Goal: Task Accomplishment & Management: Manage account settings

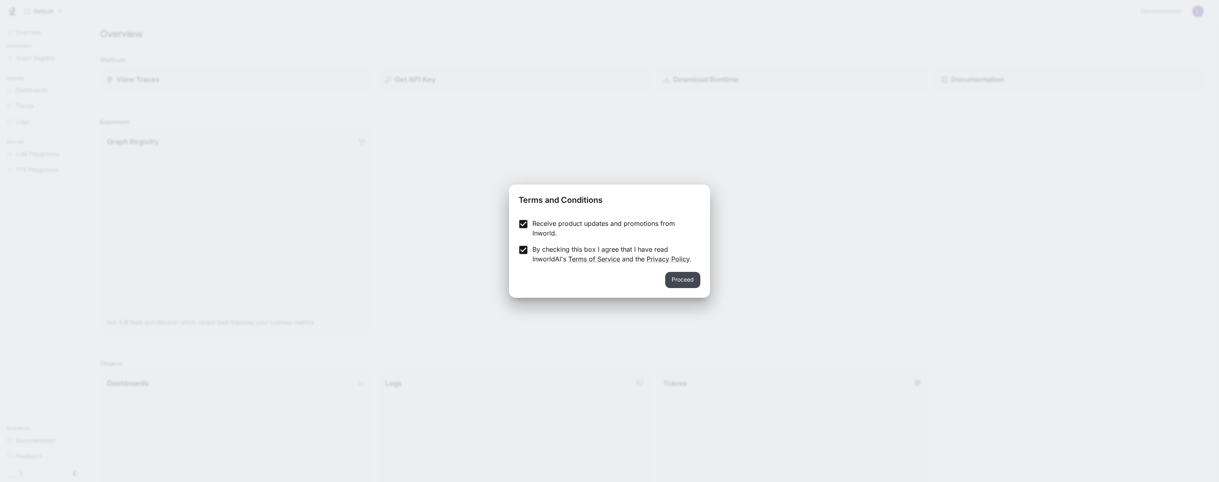
click at [687, 274] on button "Proceed" at bounding box center [682, 280] width 35 height 16
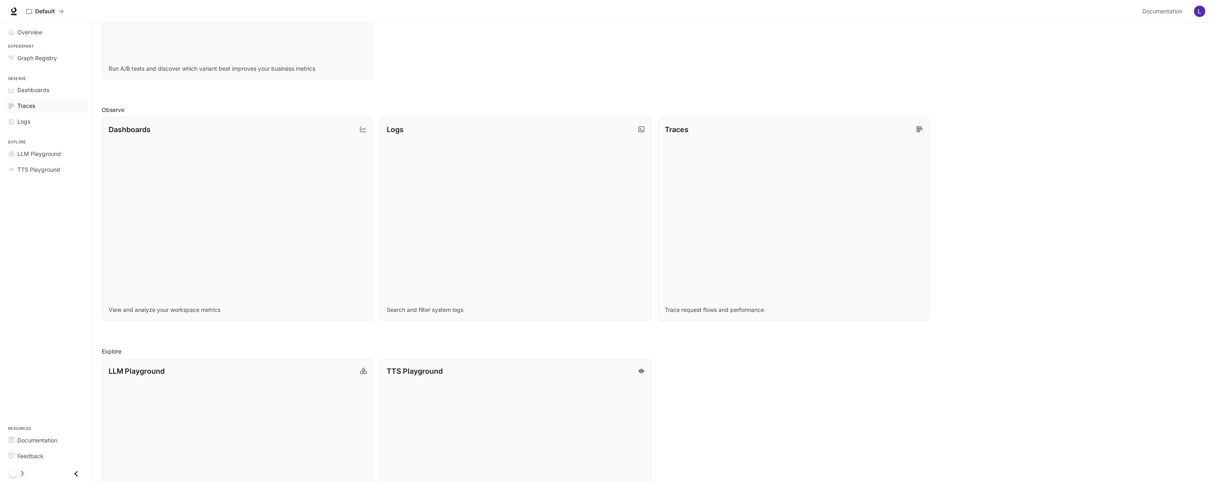
scroll to position [344, 0]
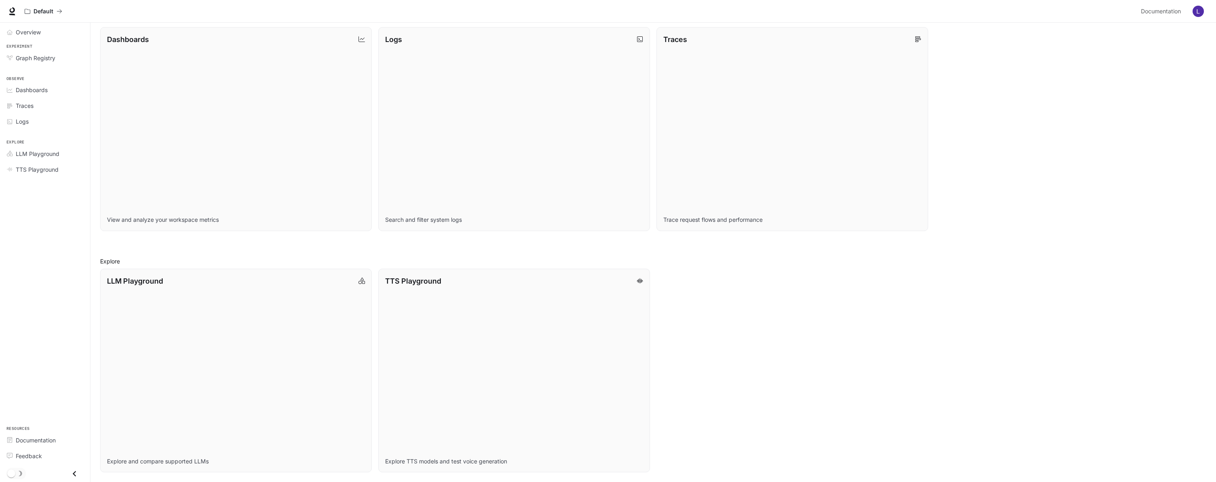
click at [1200, 16] on img "button" at bounding box center [1198, 11] width 11 height 11
click at [1104, 80] on span "API Keys" at bounding box center [1147, 84] width 104 height 8
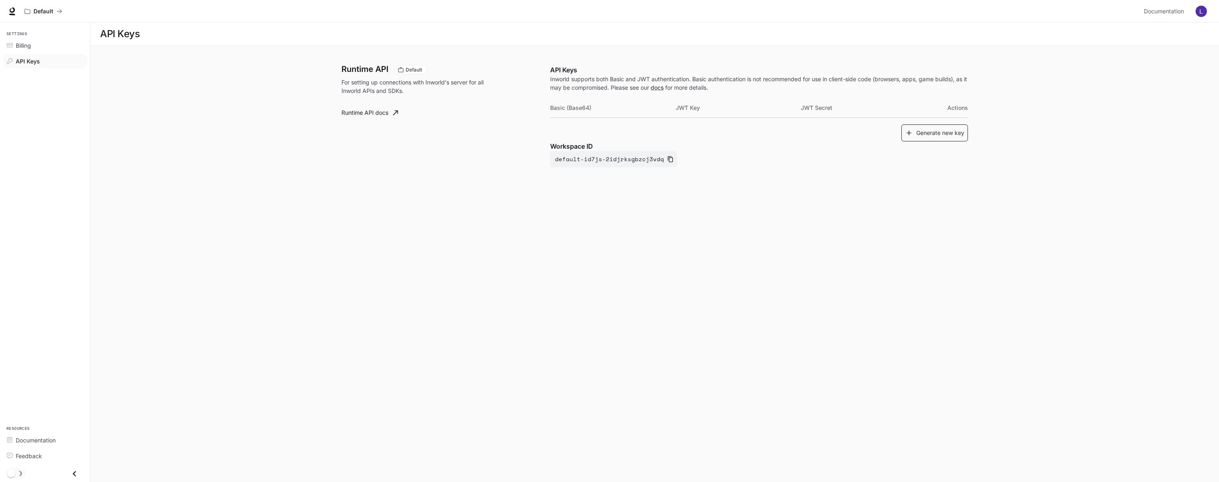
click at [926, 135] on button "Generate new key" at bounding box center [935, 132] width 67 height 17
click at [658, 126] on icon "Copy Basic (Base64)" at bounding box center [659, 127] width 6 height 6
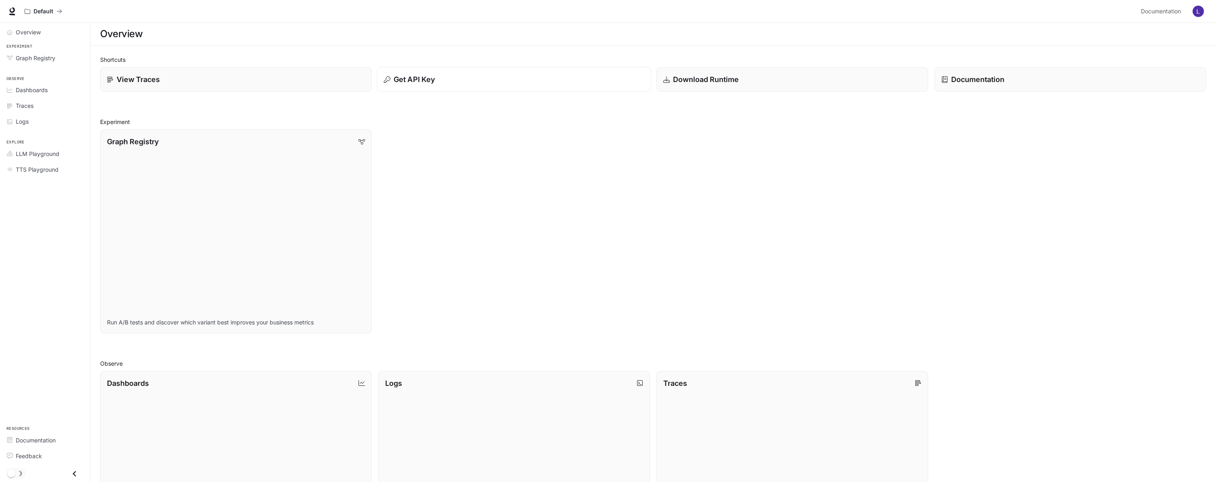
click at [578, 79] on div "Get API Key" at bounding box center [514, 79] width 260 height 11
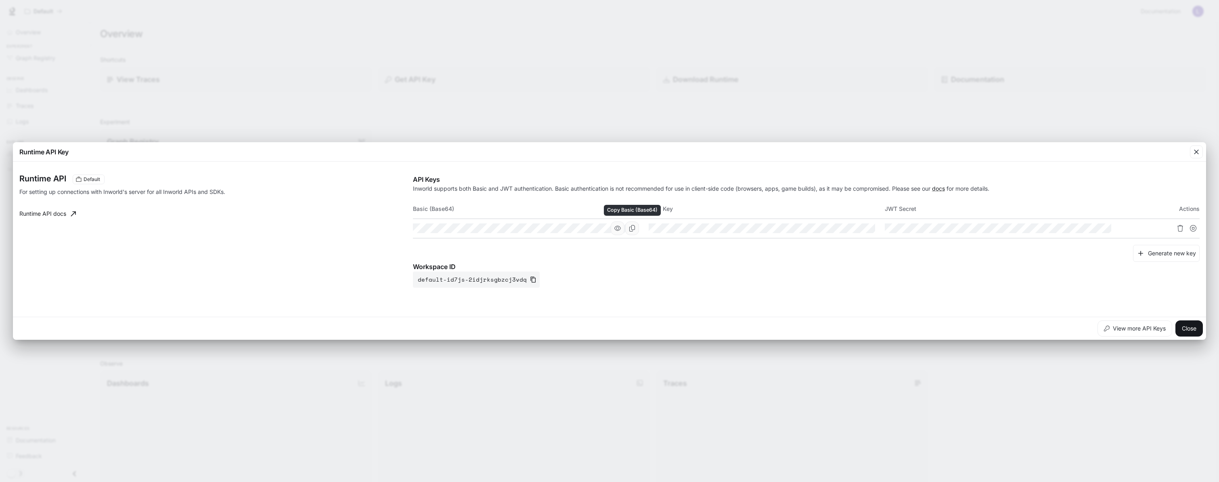
click at [632, 227] on icon "Copy Basic (Base64)" at bounding box center [632, 228] width 6 height 6
click at [619, 229] on icon "button" at bounding box center [617, 228] width 6 height 6
click at [0, 0] on icon "Copy Basic (Base64)" at bounding box center [0, 0] width 0 height 0
